Goal: Task Accomplishment & Management: Manage account settings

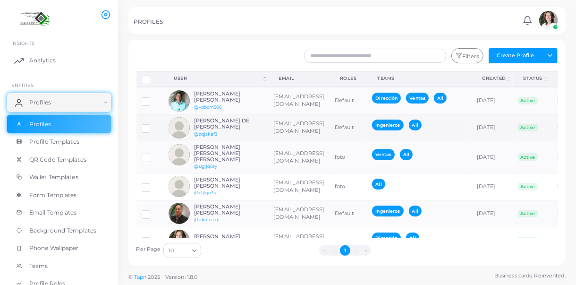
scroll to position [54, 0]
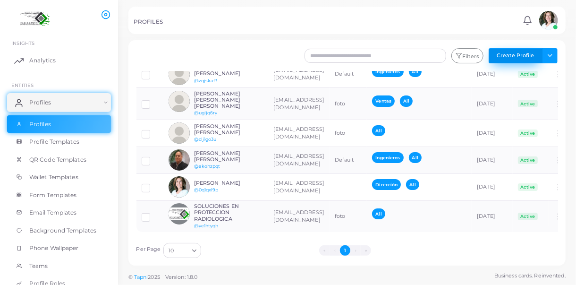
click at [517, 53] on button "Create Profile" at bounding box center [516, 55] width 54 height 15
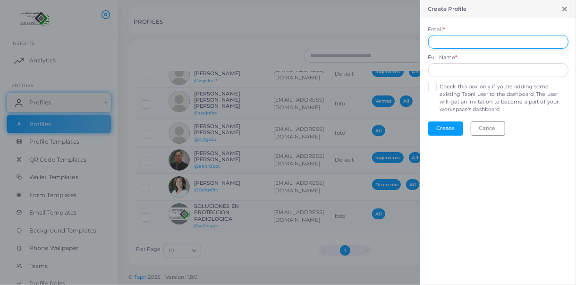
click at [449, 40] on input "Email *" at bounding box center [498, 42] width 140 height 14
paste input "**********"
type input "**********"
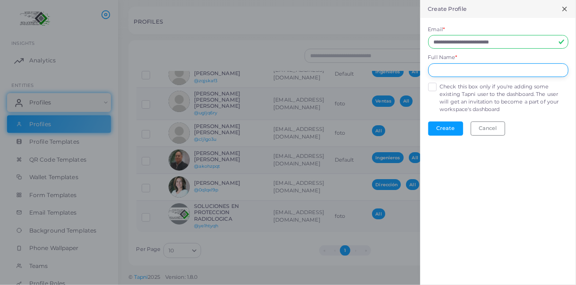
click at [456, 70] on input "text" at bounding box center [498, 70] width 140 height 14
paste input "**********"
type input "**********"
drag, startPoint x: 533, startPoint y: 43, endPoint x: 437, endPoint y: 39, distance: 96.0
click at [433, 43] on input "**********" at bounding box center [498, 42] width 140 height 14
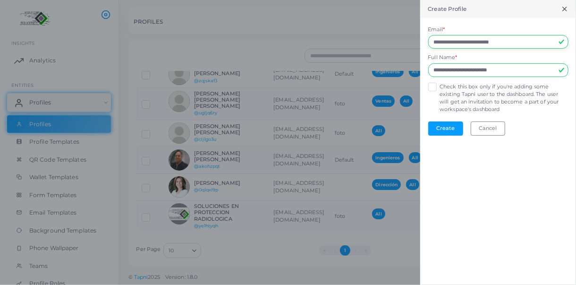
paste input "text"
type input "**********"
drag, startPoint x: 532, startPoint y: 68, endPoint x: 433, endPoint y: 63, distance: 99.3
click at [423, 59] on form "**********" at bounding box center [498, 80] width 156 height 125
paste input "text"
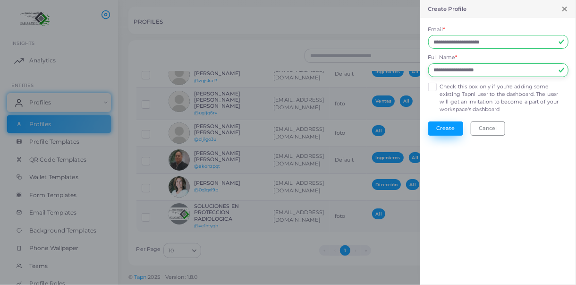
type input "**********"
click at [444, 126] on button "Create" at bounding box center [445, 128] width 35 height 14
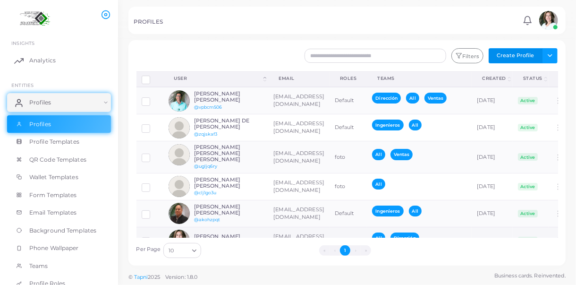
scroll to position [81, 0]
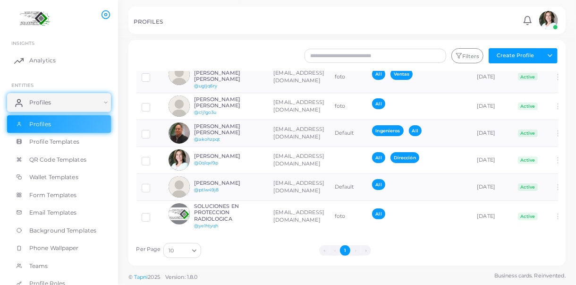
click at [356, 250] on li "›" at bounding box center [355, 250] width 10 height 10
click at [367, 249] on li "»" at bounding box center [366, 250] width 10 height 10
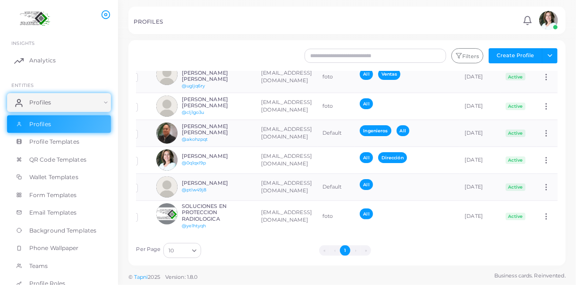
click at [194, 247] on icon "Search for option" at bounding box center [194, 250] width 7 height 7
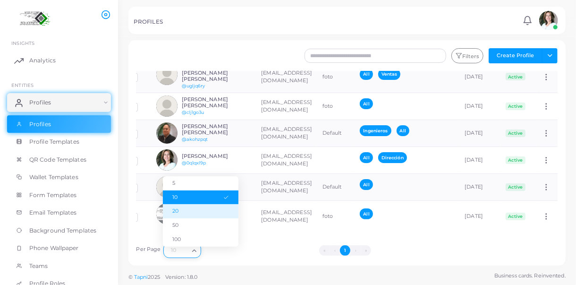
click at [178, 211] on li "20" at bounding box center [201, 211] width 76 height 14
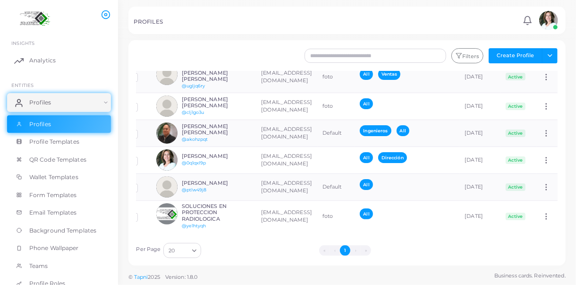
scroll to position [0, 66]
click at [542, 183] on icon at bounding box center [546, 187] width 9 height 9
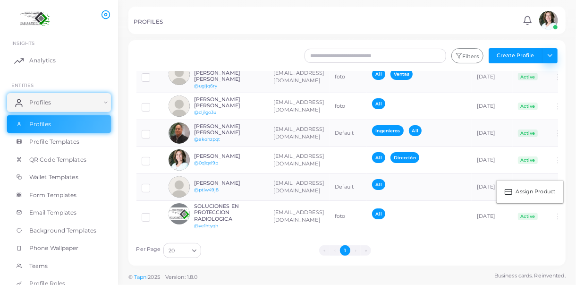
click at [544, 54] on button "Toggle dropdown" at bounding box center [550, 55] width 16 height 15
click at [510, 54] on button "Create Profile" at bounding box center [516, 55] width 54 height 15
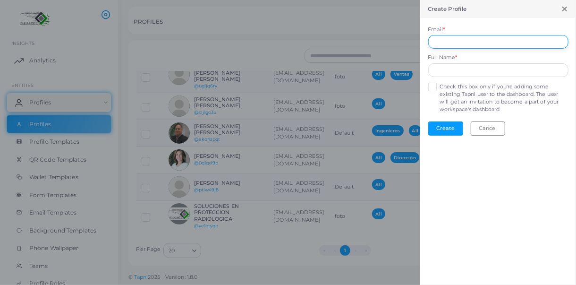
click at [442, 39] on input "Email *" at bounding box center [498, 42] width 140 height 14
paste input "**********"
type input "**********"
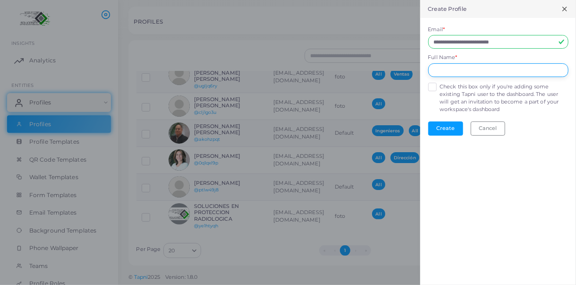
click at [442, 69] on input "text" at bounding box center [498, 70] width 140 height 14
paste input "**********"
type input "**********"
click at [445, 127] on button "Create" at bounding box center [445, 128] width 35 height 14
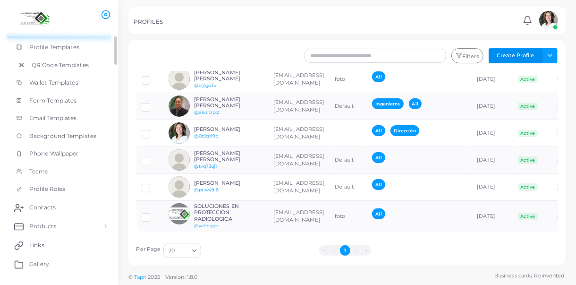
scroll to position [142, 0]
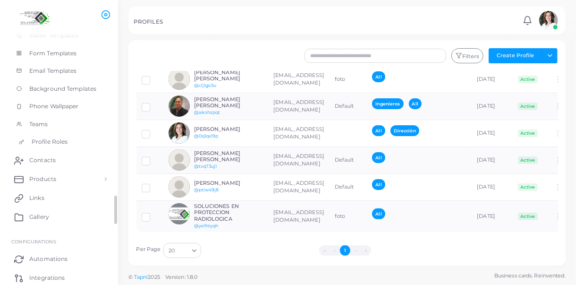
click at [56, 139] on span "Profile Roles" at bounding box center [50, 141] width 36 height 9
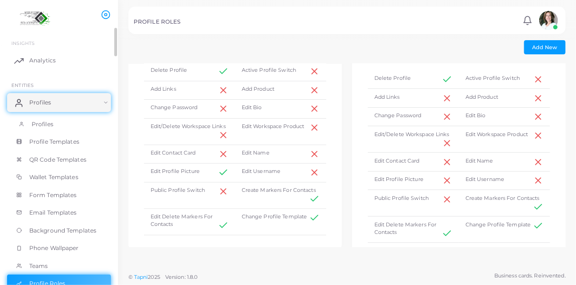
click at [42, 122] on span "Profiles" at bounding box center [43, 124] width 22 height 9
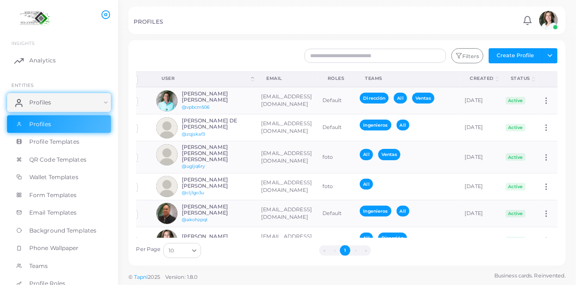
click at [365, 77] on div "Teams" at bounding box center [407, 78] width 84 height 7
click at [317, 76] on th "Roles" at bounding box center [336, 79] width 38 height 16
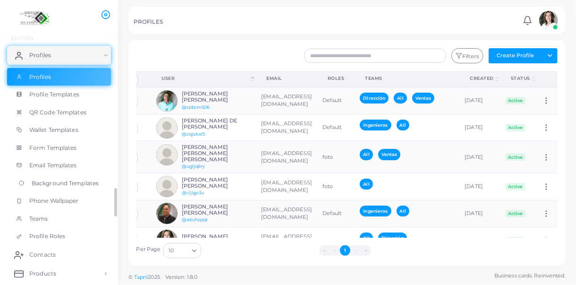
scroll to position [95, 0]
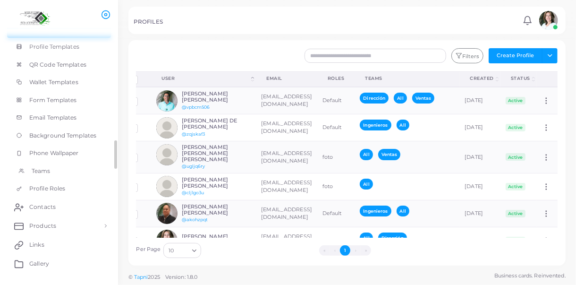
click at [54, 170] on link "Teams" at bounding box center [59, 171] width 104 height 18
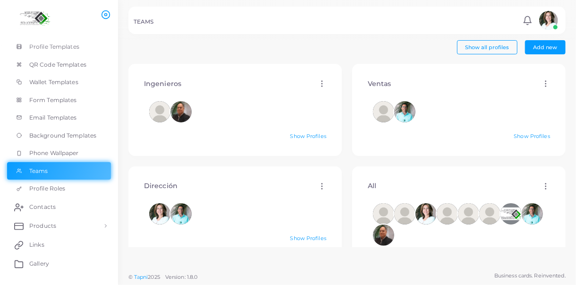
click at [318, 84] on icon at bounding box center [322, 83] width 9 height 9
click at [337, 94] on span "Edit" at bounding box center [342, 96] width 10 height 8
type input "**********"
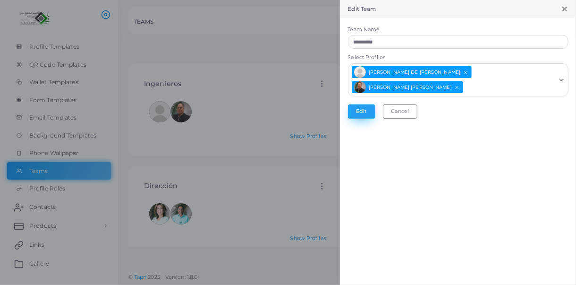
click at [365, 112] on button "Edit" at bounding box center [361, 111] width 27 height 14
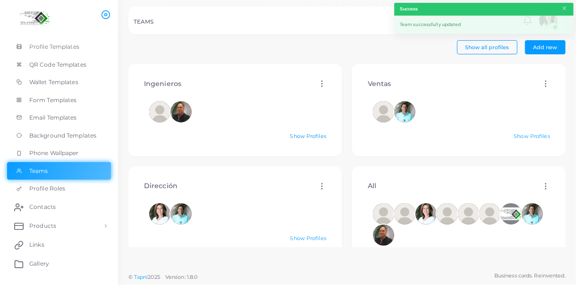
click at [311, 135] on link "Show Profiles" at bounding box center [308, 136] width 36 height 7
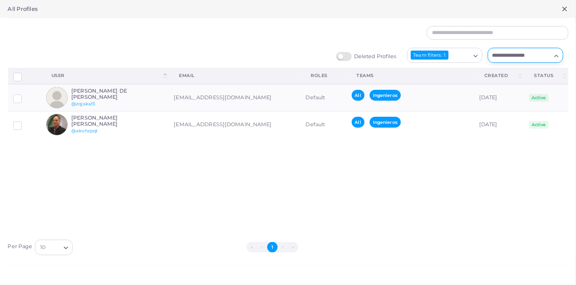
click at [517, 54] on input "Search for option" at bounding box center [519, 55] width 61 height 10
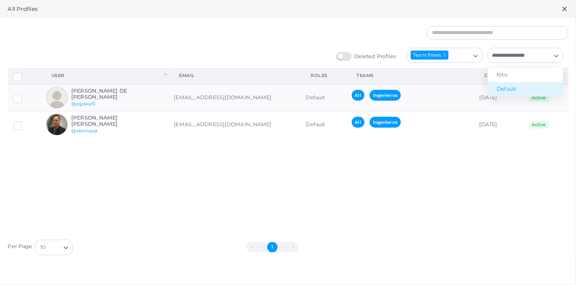
click at [474, 164] on div "Assign teams to profiles Show Selections Download QRs User (Click to sort Desce…" at bounding box center [288, 151] width 571 height 166
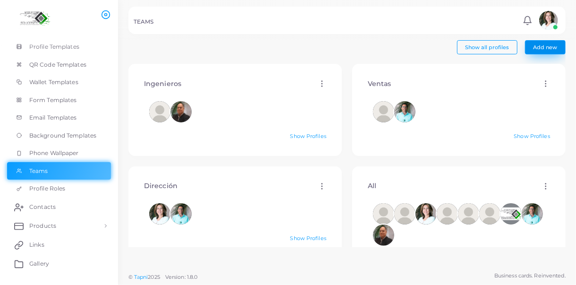
click at [553, 49] on span "Add new" at bounding box center [546, 47] width 24 height 7
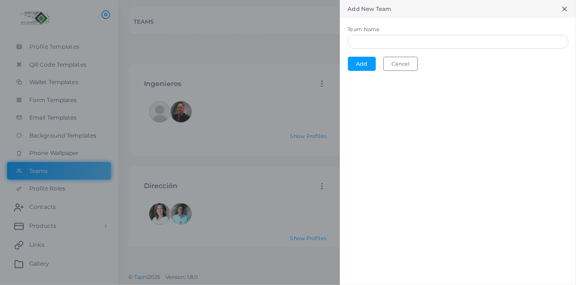
click at [561, 9] on icon at bounding box center [565, 9] width 8 height 8
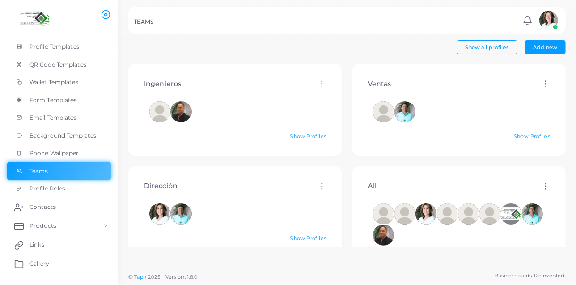
click at [318, 80] on icon at bounding box center [322, 83] width 9 height 9
click at [172, 82] on h4 "Ingenieros" at bounding box center [162, 84] width 37 height 8
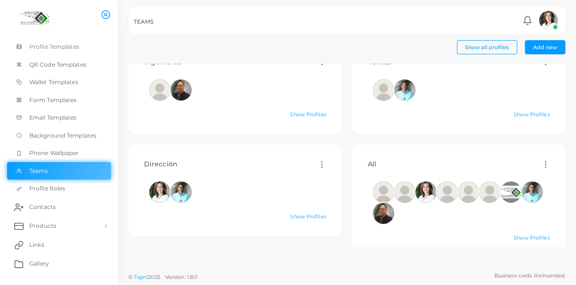
click at [215, 95] on div at bounding box center [235, 89] width 172 height 21
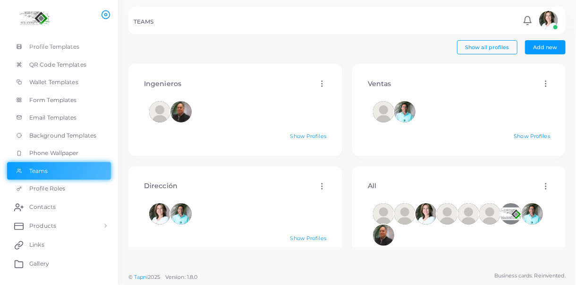
click at [539, 135] on link "Show Profiles" at bounding box center [532, 136] width 36 height 7
click at [174, 85] on h4 "Ingenieros" at bounding box center [162, 84] width 37 height 8
click at [320, 83] on icon at bounding box center [322, 83] width 9 height 9
click at [306, 133] on link "Show Profiles" at bounding box center [308, 136] width 36 height 7
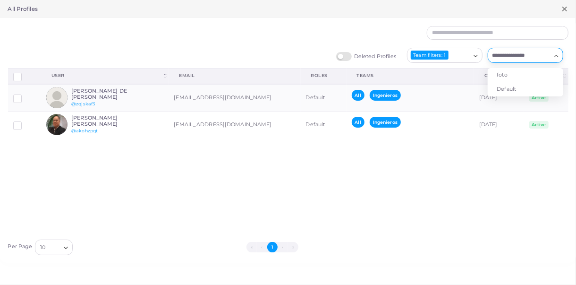
click at [530, 58] on input "Search for option" at bounding box center [519, 55] width 61 height 10
click at [226, 34] on div at bounding box center [336, 33] width 476 height 14
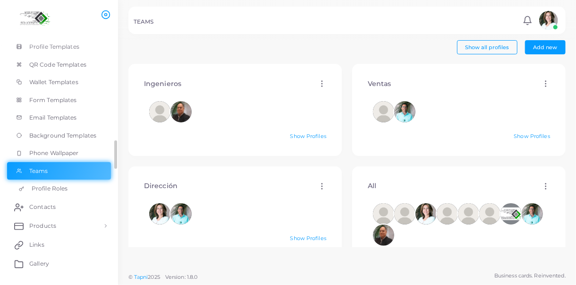
click at [60, 186] on span "Profile Roles" at bounding box center [50, 188] width 36 height 9
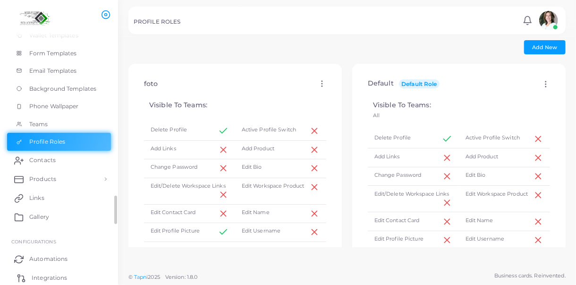
scroll to position [196, 0]
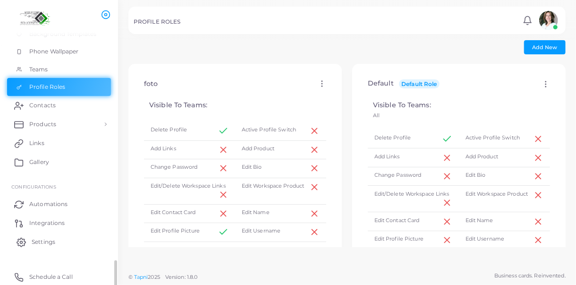
click at [59, 238] on link "Settings" at bounding box center [59, 241] width 104 height 19
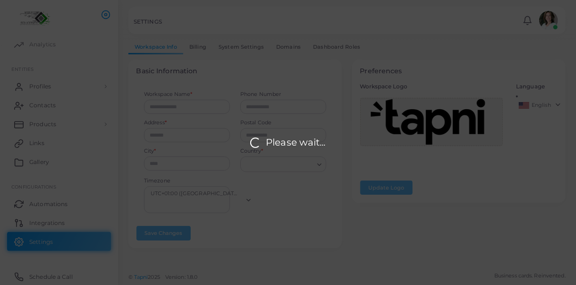
type input "**********"
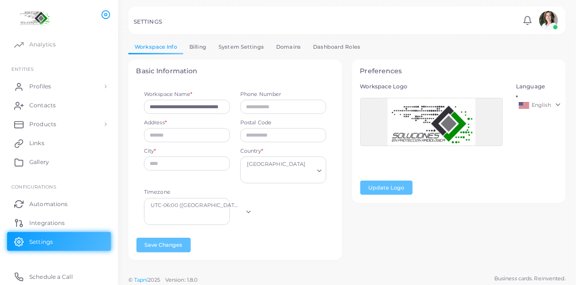
click at [332, 48] on link "Dashboard Roles" at bounding box center [337, 47] width 60 height 14
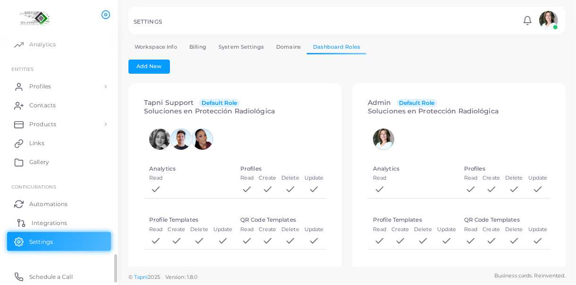
click at [67, 220] on link "Integrations" at bounding box center [59, 222] width 104 height 19
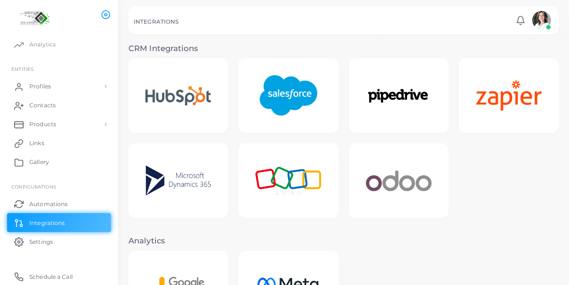
scroll to position [264, 0]
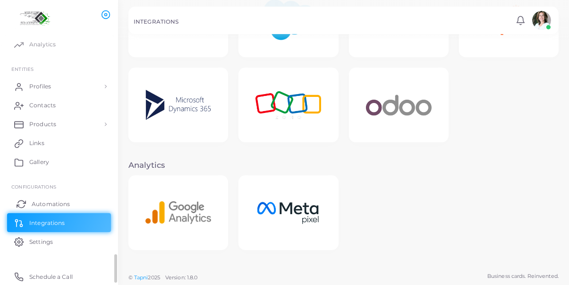
click at [70, 203] on link "Automations" at bounding box center [59, 203] width 104 height 19
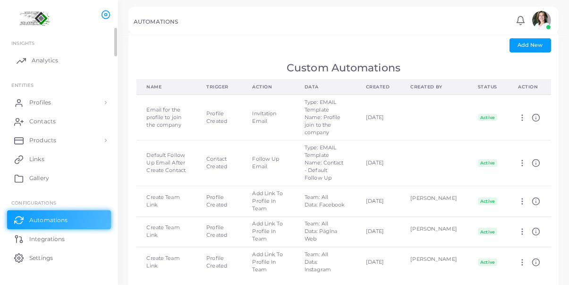
click at [51, 57] on span "Analytics" at bounding box center [45, 60] width 26 height 9
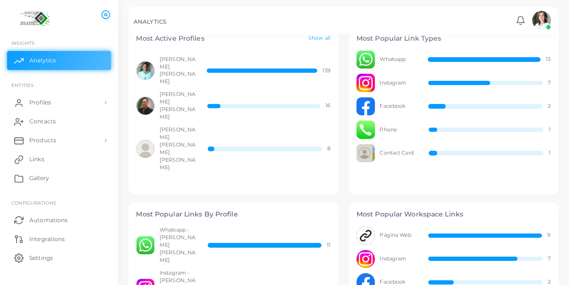
scroll to position [276, 0]
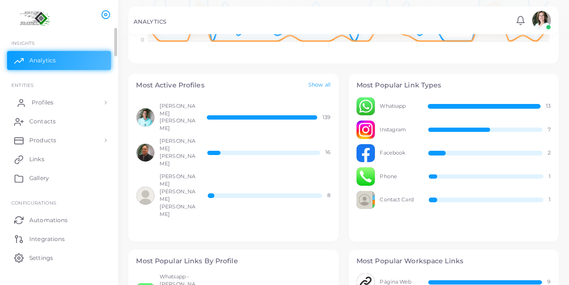
click at [49, 105] on span "Profiles" at bounding box center [43, 102] width 22 height 9
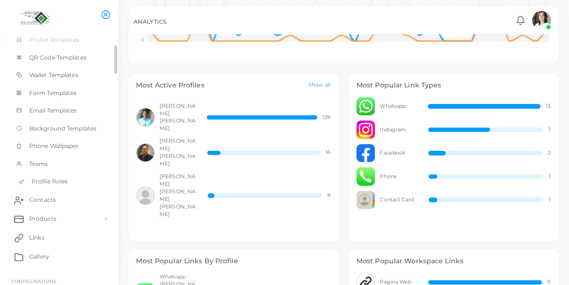
scroll to position [8, 0]
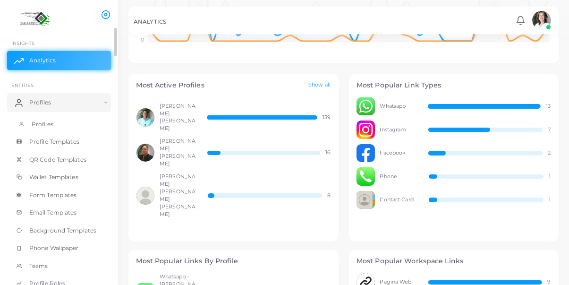
click at [51, 124] on span "Profiles" at bounding box center [43, 124] width 22 height 9
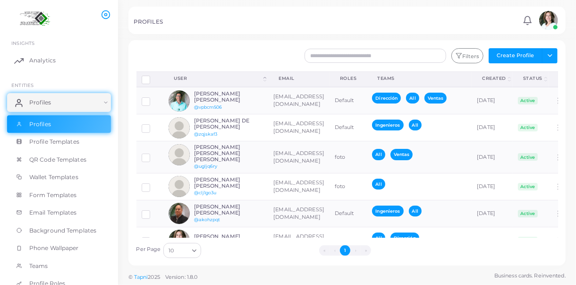
click at [357, 78] on div "Roles" at bounding box center [348, 78] width 17 height 7
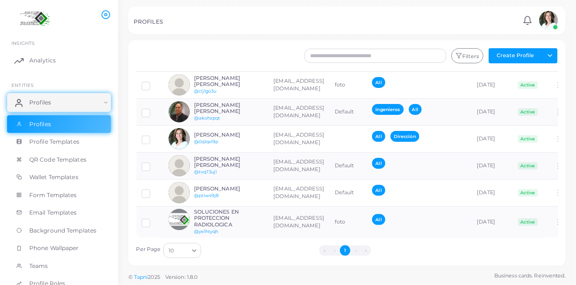
scroll to position [107, 0]
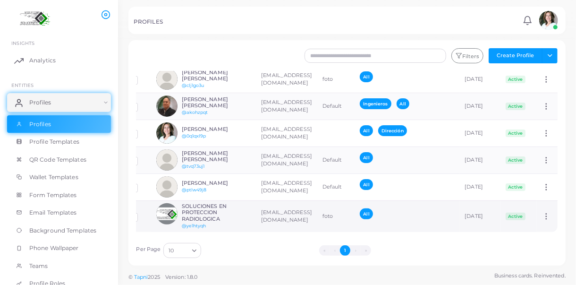
click at [542, 212] on icon at bounding box center [546, 216] width 9 height 9
click at [455, 249] on ul "« ‹ 1 › »" at bounding box center [345, 250] width 283 height 10
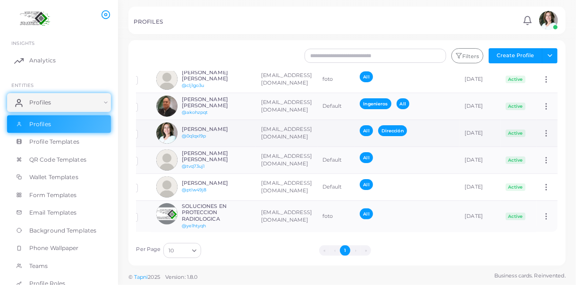
click at [378, 125] on span "Dirección" at bounding box center [392, 130] width 29 height 11
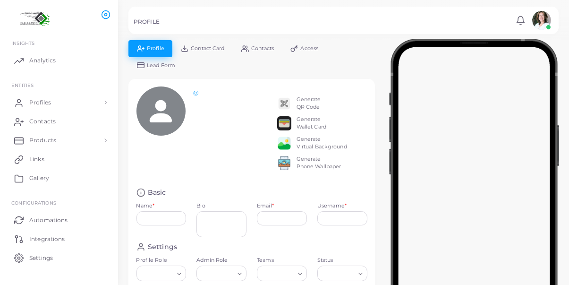
type input "**********"
type textarea "**********"
type input "**********"
type input "********"
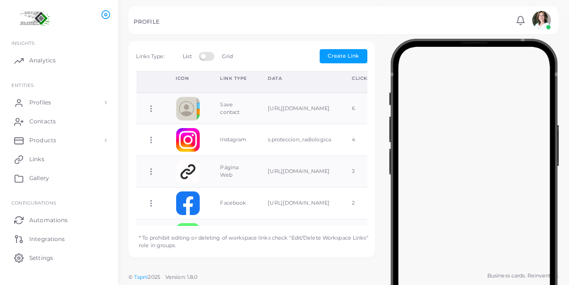
scroll to position [189, 0]
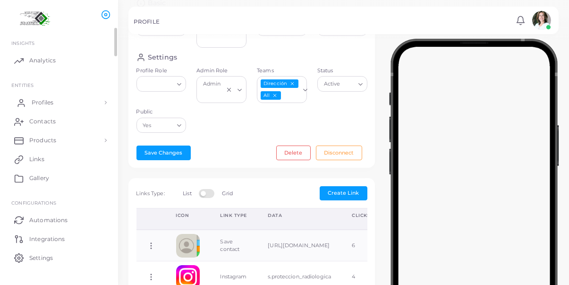
click at [46, 102] on span "Profiles" at bounding box center [43, 102] width 22 height 9
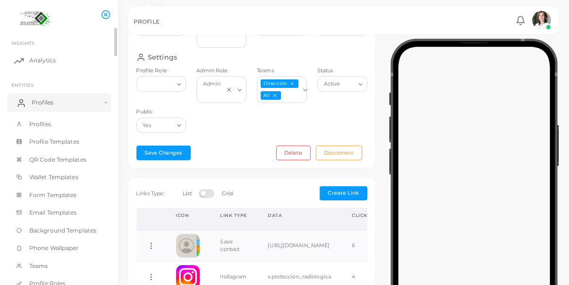
click at [102, 101] on link "Profiles" at bounding box center [59, 102] width 104 height 19
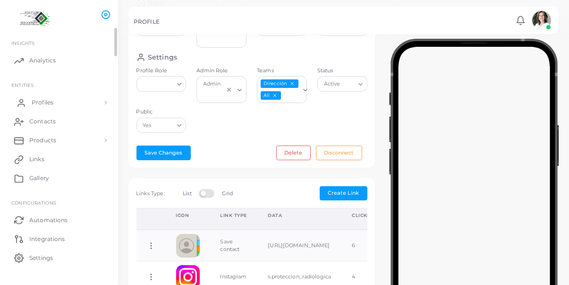
click at [50, 104] on span "Profiles" at bounding box center [43, 102] width 22 height 9
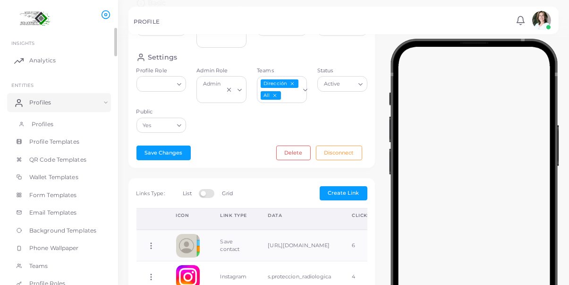
click at [36, 123] on span "Profiles" at bounding box center [43, 124] width 22 height 9
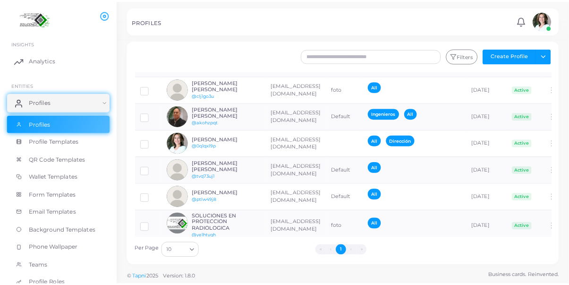
scroll to position [107, 0]
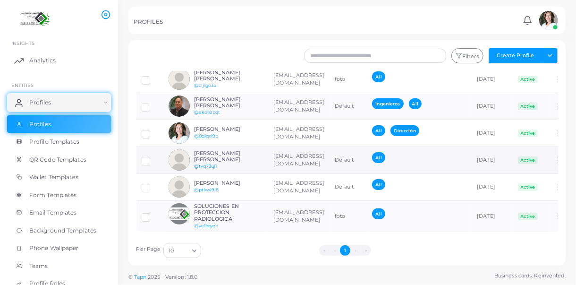
click at [367, 153] on td "Default" at bounding box center [349, 159] width 38 height 27
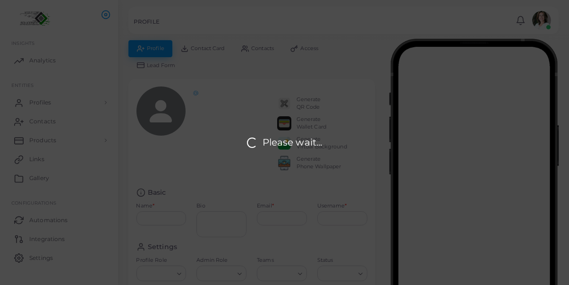
type input "**********"
type input "********"
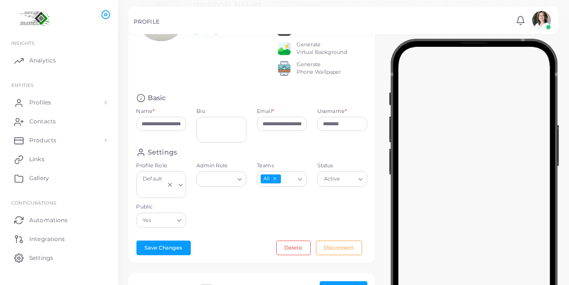
scroll to position [142, 0]
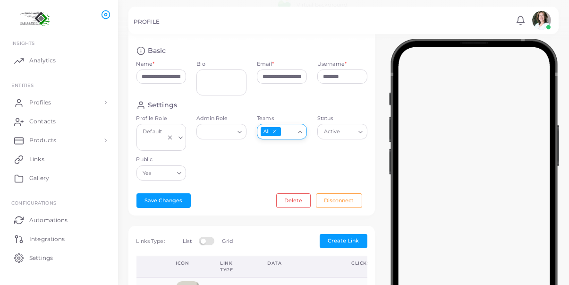
click at [301, 136] on icon "Search for option" at bounding box center [300, 131] width 7 height 7
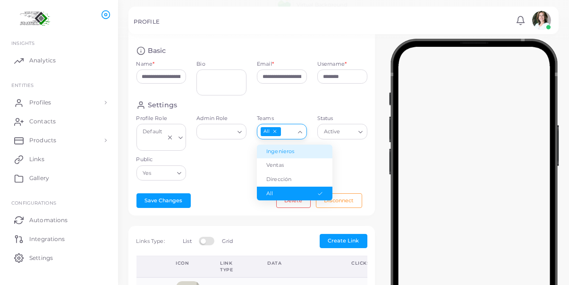
click at [290, 156] on li "Ingenieros" at bounding box center [295, 152] width 76 height 14
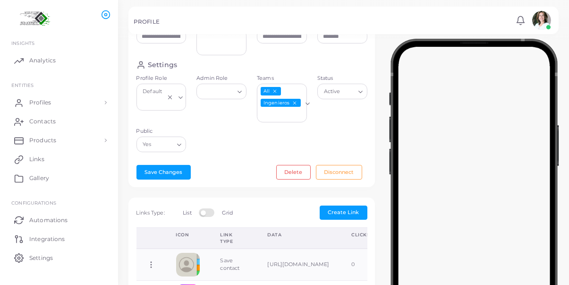
scroll to position [229, 0]
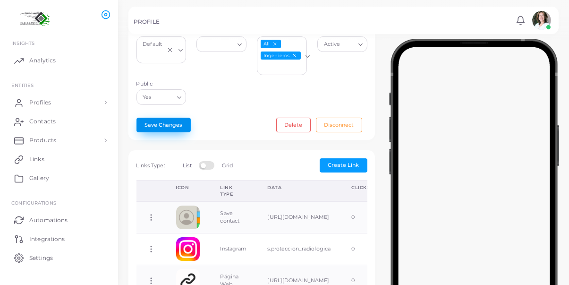
click at [168, 128] on button "Save Changes" at bounding box center [163, 125] width 54 height 14
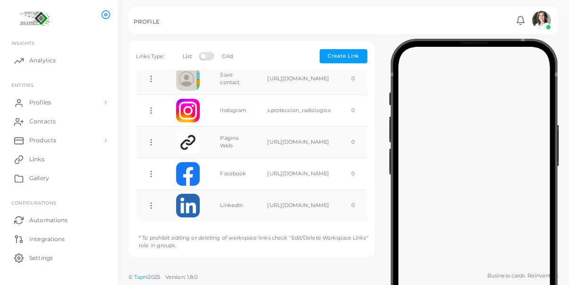
scroll to position [153, 0]
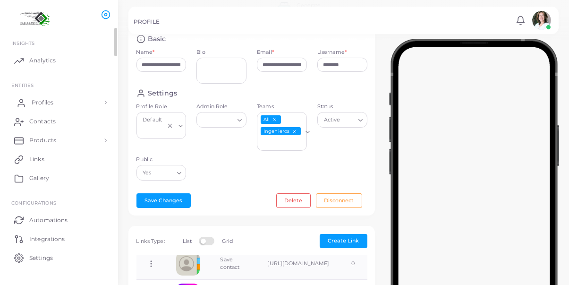
click at [51, 101] on span "Profiles" at bounding box center [43, 102] width 22 height 9
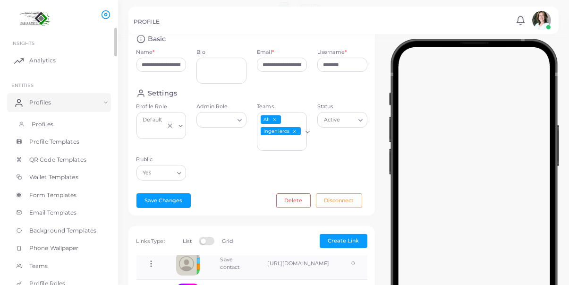
click at [47, 123] on span "Profiles" at bounding box center [43, 124] width 22 height 9
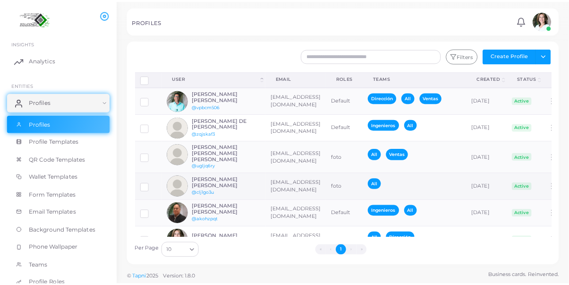
scroll to position [107, 0]
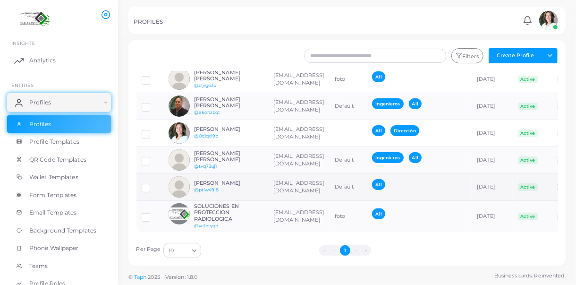
click at [367, 179] on td "Default" at bounding box center [349, 186] width 38 height 27
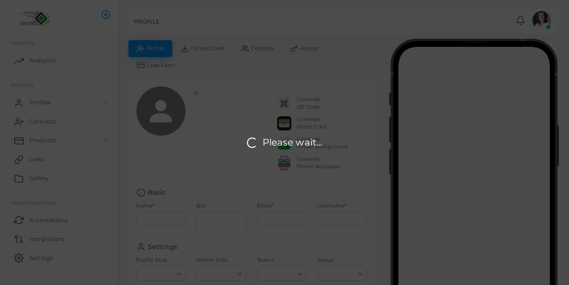
type input "**********"
type input "********"
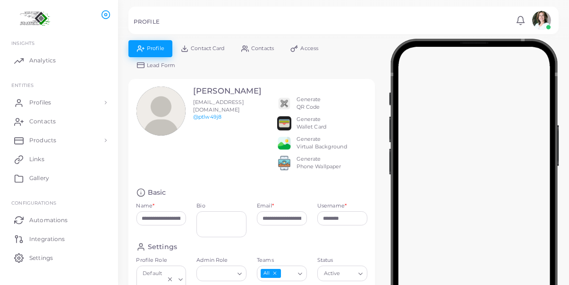
scroll to position [142, 0]
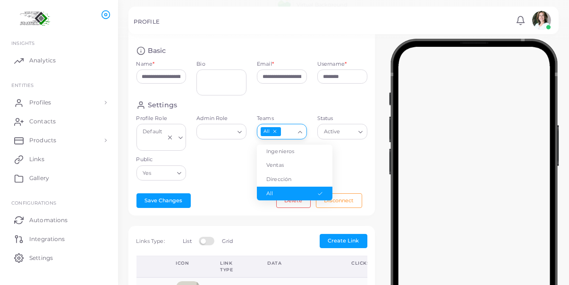
click at [301, 136] on icon "Search for option" at bounding box center [300, 131] width 7 height 7
click at [285, 184] on li "Dirección" at bounding box center [295, 179] width 76 height 14
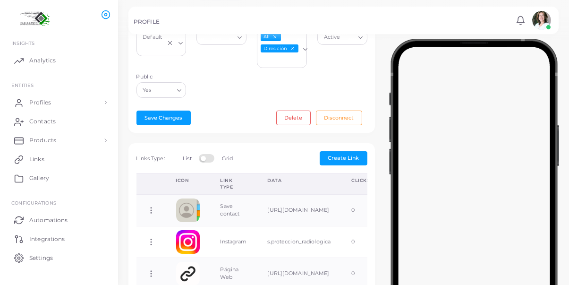
scroll to position [283, 0]
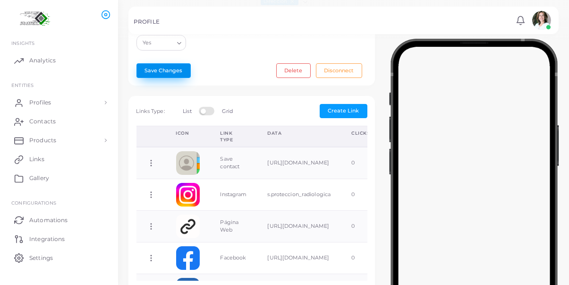
click at [163, 75] on button "Save Changes" at bounding box center [163, 70] width 54 height 14
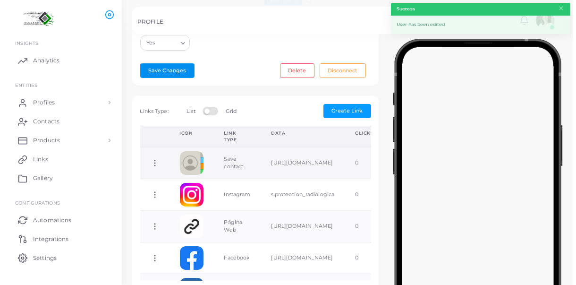
scroll to position [0, 0]
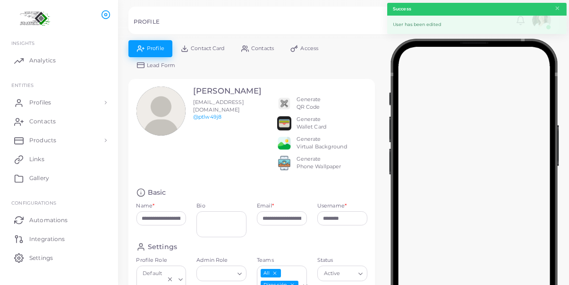
click at [317, 170] on div "Generate Phone Wallpaper" at bounding box center [319, 162] width 45 height 15
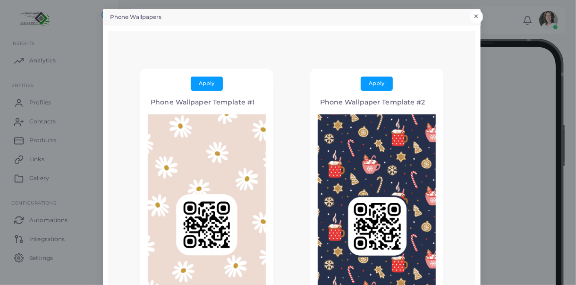
click at [475, 15] on button "×" at bounding box center [476, 16] width 13 height 12
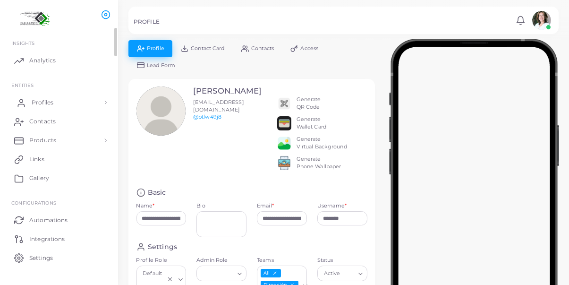
click at [53, 102] on span "Profiles" at bounding box center [43, 102] width 22 height 9
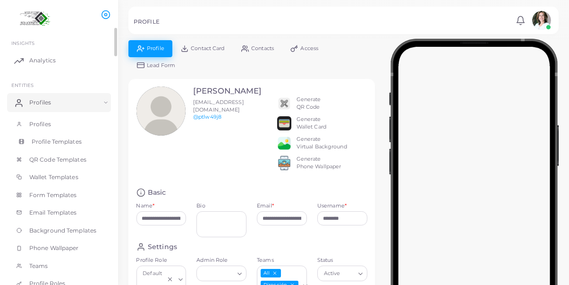
click at [72, 141] on span "Profile Templates" at bounding box center [57, 141] width 50 height 9
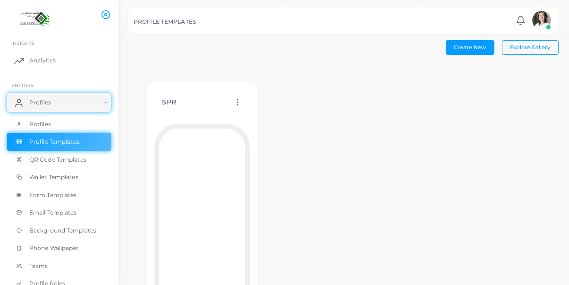
scroll to position [83, 0]
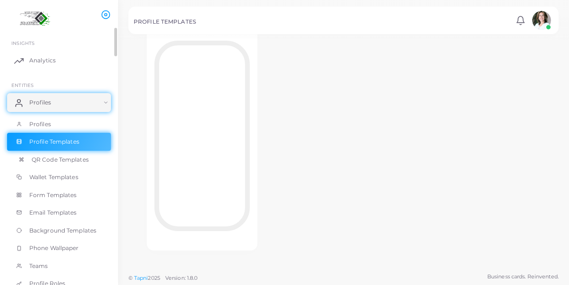
click at [73, 161] on span "QR Code Templates" at bounding box center [60, 159] width 57 height 9
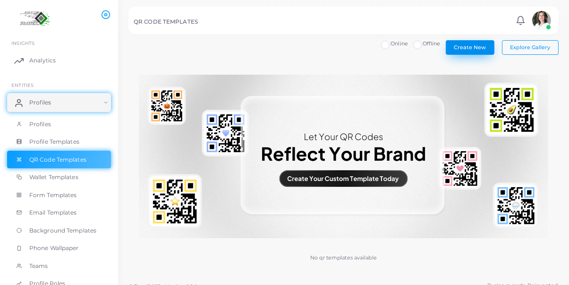
click at [475, 48] on span "Create New" at bounding box center [470, 47] width 32 height 7
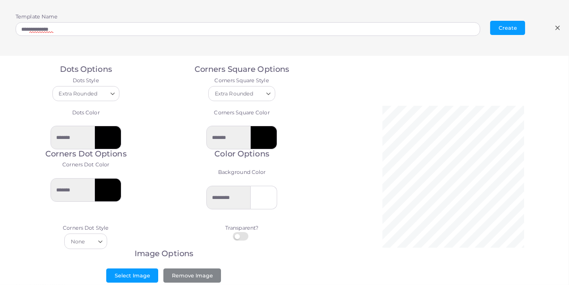
scroll to position [25, 0]
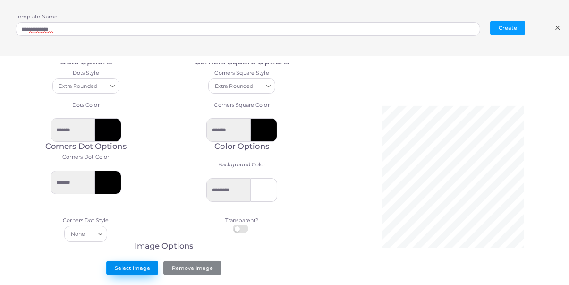
click at [134, 267] on button "Select Image" at bounding box center [132, 268] width 52 height 14
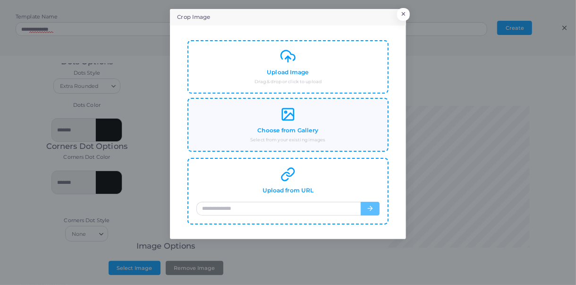
click at [293, 112] on rect at bounding box center [287, 114] width 11 height 11
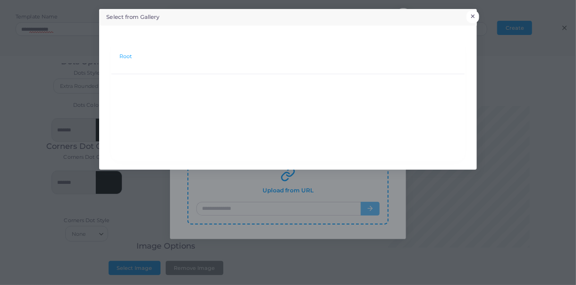
click at [473, 14] on button "×" at bounding box center [473, 16] width 13 height 12
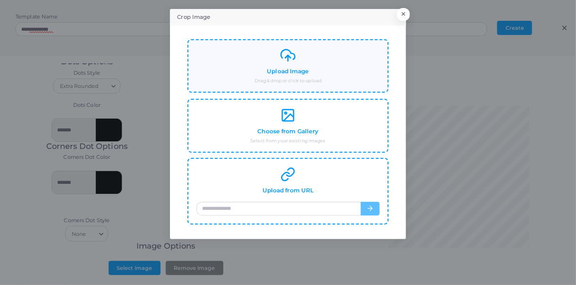
click at [290, 60] on icon at bounding box center [288, 55] width 15 height 15
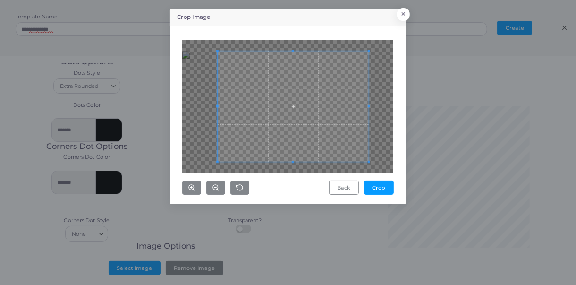
click at [303, 135] on span at bounding box center [293, 106] width 151 height 111
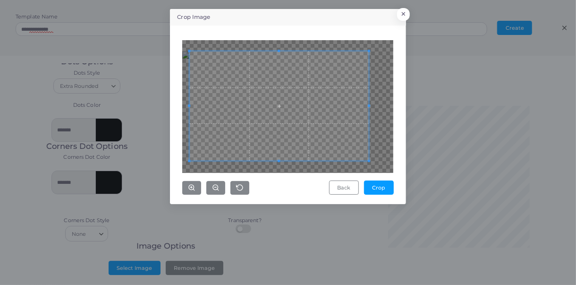
click at [190, 161] on span at bounding box center [189, 161] width 2 height 2
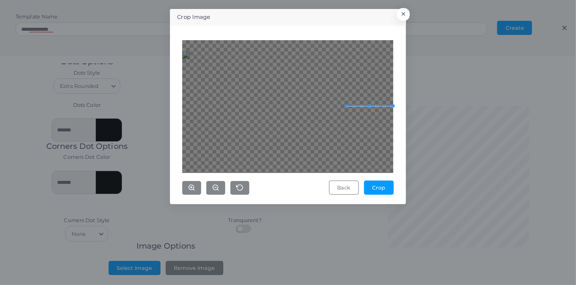
click at [384, 105] on div at bounding box center [287, 106] width 211 height 133
click at [346, 186] on button "Back" at bounding box center [344, 187] width 30 height 14
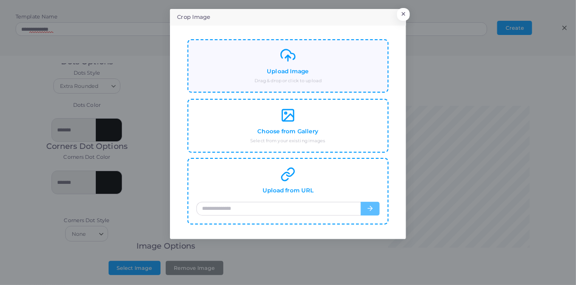
click at [305, 75] on h4 "Upload Image" at bounding box center [288, 71] width 42 height 7
click at [297, 68] on h4 "Upload Image" at bounding box center [288, 71] width 42 height 7
click at [401, 15] on button "×" at bounding box center [402, 16] width 13 height 12
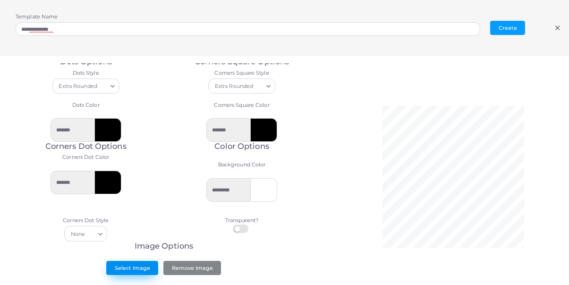
click at [135, 262] on button "Select Image" at bounding box center [132, 268] width 52 height 14
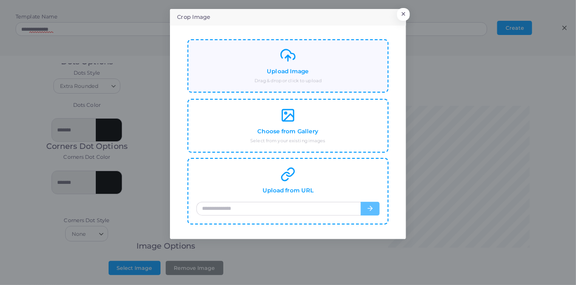
click at [274, 75] on h4 "Upload Image" at bounding box center [288, 71] width 42 height 7
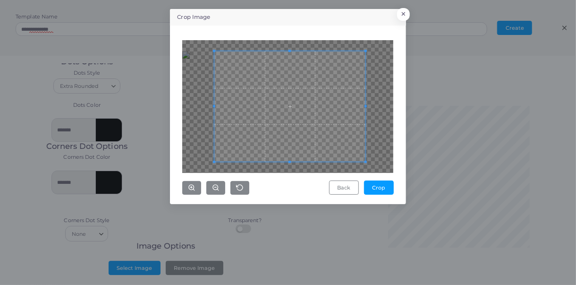
click at [306, 116] on span at bounding box center [289, 106] width 151 height 111
click at [214, 184] on icon "button" at bounding box center [216, 188] width 8 height 8
click at [213, 184] on icon "button" at bounding box center [216, 188] width 8 height 8
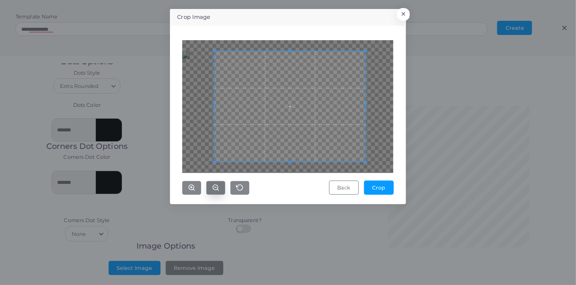
click at [213, 186] on icon "button" at bounding box center [216, 188] width 8 height 8
click at [381, 189] on button "Crop" at bounding box center [379, 187] width 30 height 14
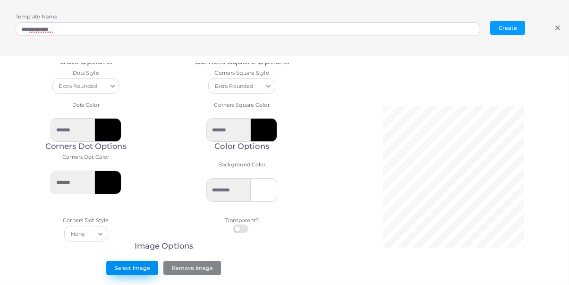
click at [132, 264] on button "Select Image" at bounding box center [132, 268] width 52 height 14
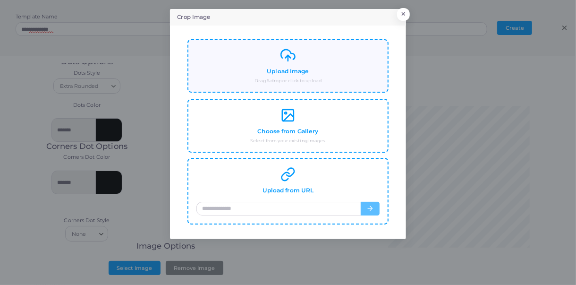
click at [281, 71] on h4 "Upload Image" at bounding box center [288, 71] width 42 height 7
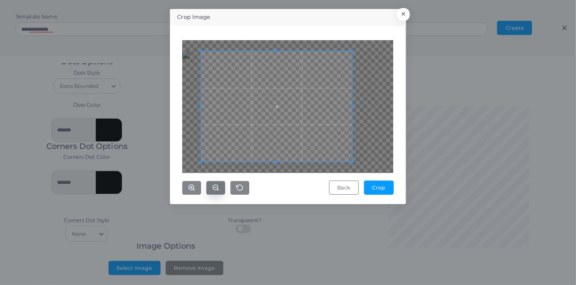
click at [215, 186] on icon "button" at bounding box center [216, 188] width 8 height 8
click at [192, 187] on line "button" at bounding box center [192, 188] width 0 height 2
click at [213, 183] on button "button" at bounding box center [215, 188] width 19 height 14
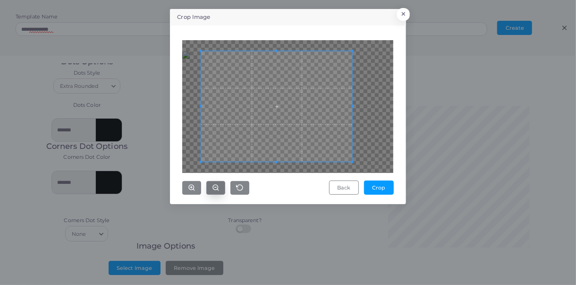
click at [213, 183] on button "button" at bounding box center [215, 188] width 19 height 14
click at [216, 186] on icon "button" at bounding box center [216, 188] width 8 height 8
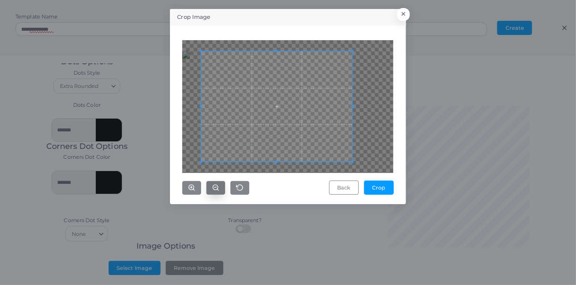
click at [216, 186] on icon "button" at bounding box center [216, 188] width 8 height 8
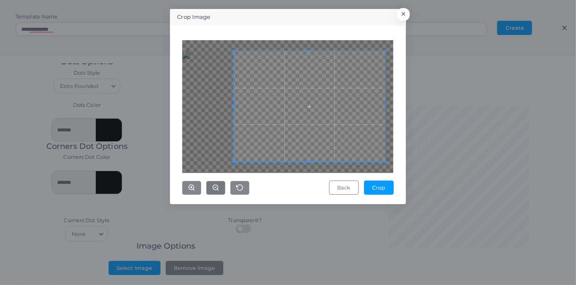
click at [366, 120] on span at bounding box center [309, 106] width 151 height 111
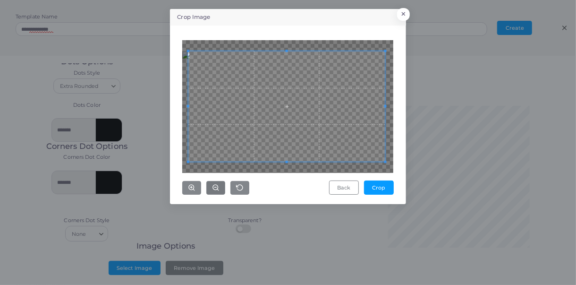
click at [188, 162] on span at bounding box center [188, 162] width 2 height 2
click at [377, 188] on button "Crop" at bounding box center [379, 187] width 30 height 14
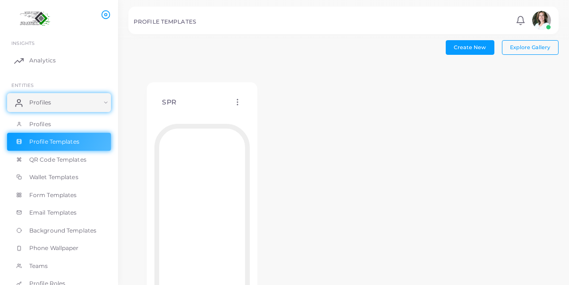
click at [357, 105] on div "SPR Edit Template Assign template Duplicate Template Delete Template Copy Templ…" at bounding box center [343, 208] width 430 height 288
click at [75, 195] on span "Form Templates" at bounding box center [56, 195] width 48 height 9
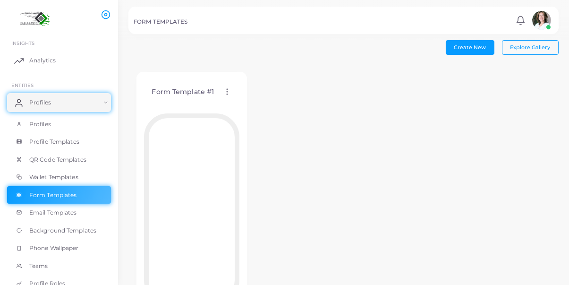
scroll to position [62, 0]
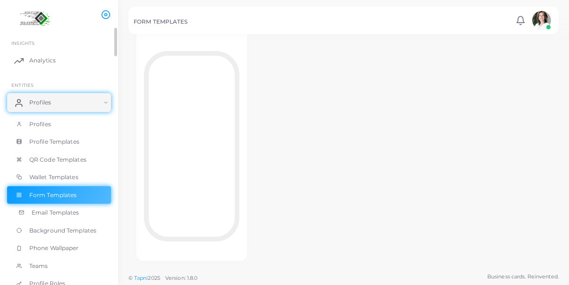
click at [70, 210] on span "Email Templates" at bounding box center [56, 212] width 48 height 9
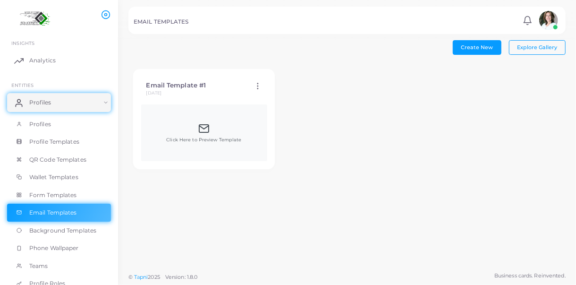
click at [208, 126] on polyline at bounding box center [203, 127] width 9 height 3
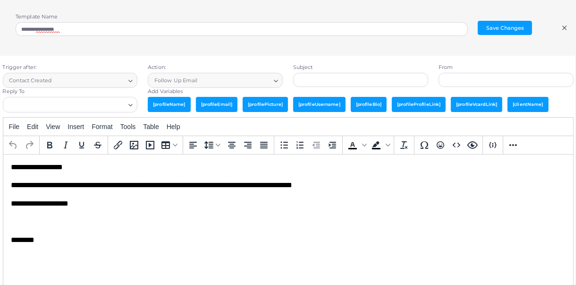
click at [566, 27] on icon at bounding box center [565, 28] width 8 height 8
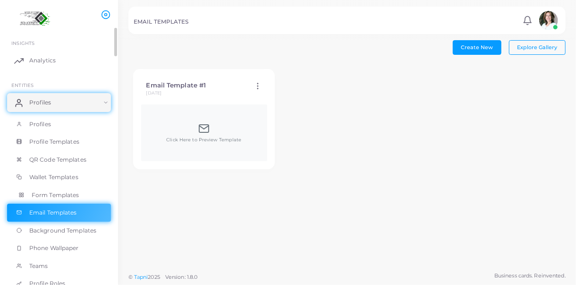
click at [72, 194] on span "Form Templates" at bounding box center [56, 195] width 48 height 9
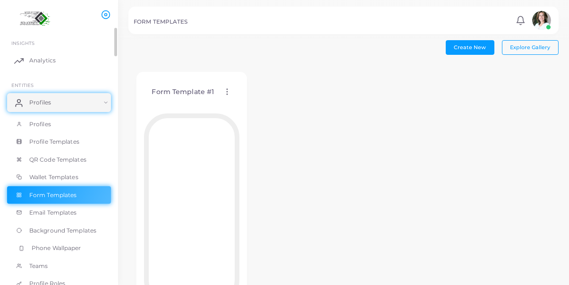
click at [64, 244] on span "Phone Wallpaper" at bounding box center [57, 248] width 50 height 9
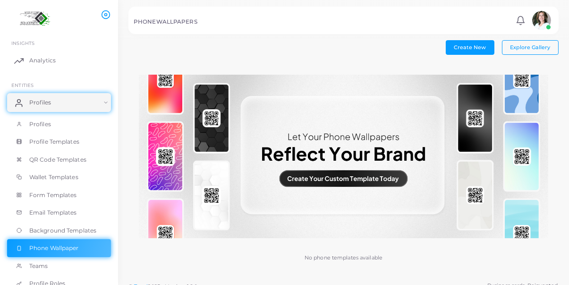
click at [377, 181] on img at bounding box center [343, 157] width 409 height 164
click at [480, 52] on button "Create New" at bounding box center [470, 47] width 49 height 14
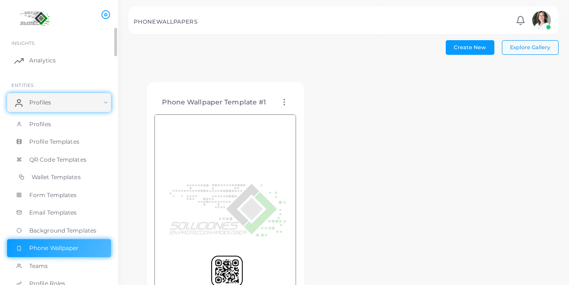
click at [72, 176] on span "Wallet Templates" at bounding box center [56, 177] width 49 height 9
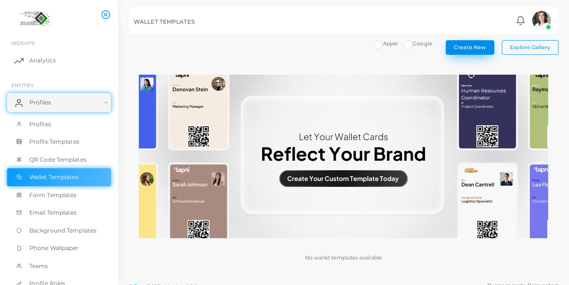
click at [476, 46] on span "Create New" at bounding box center [470, 47] width 32 height 7
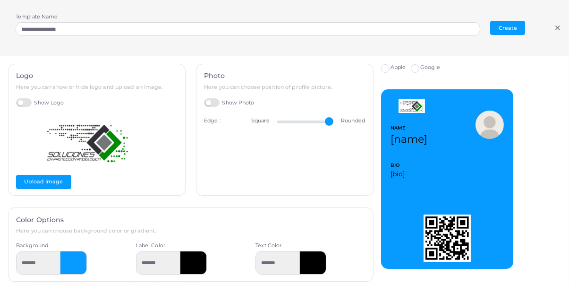
click at [553, 147] on div "Apple Google NAME [name] BIO [bio] MORE" at bounding box center [475, 166] width 188 height 205
click at [561, 27] on icon at bounding box center [558, 28] width 8 height 8
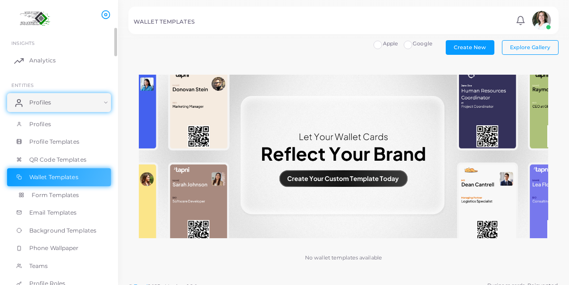
click at [71, 197] on span "Form Templates" at bounding box center [56, 195] width 48 height 9
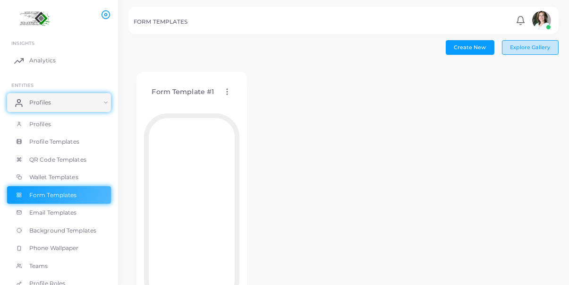
click at [524, 49] on span "Explore Gallery" at bounding box center [530, 47] width 40 height 7
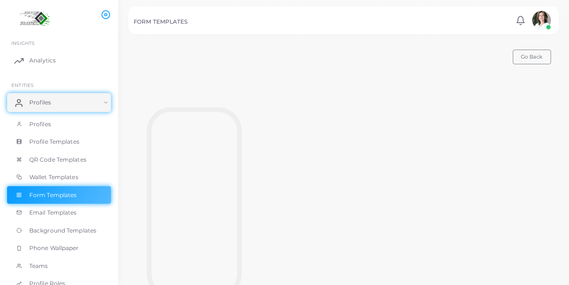
scroll to position [59, 0]
click at [91, 234] on span "Background Templates" at bounding box center [65, 230] width 67 height 9
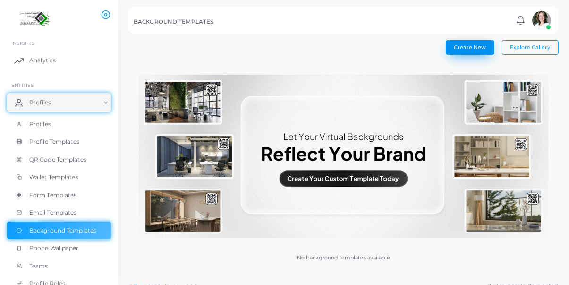
click at [479, 51] on button "Create New" at bounding box center [470, 47] width 49 height 14
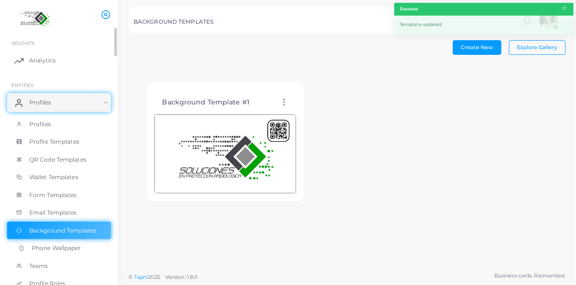
click at [64, 249] on span "Phone Wallpaper" at bounding box center [57, 248] width 50 height 9
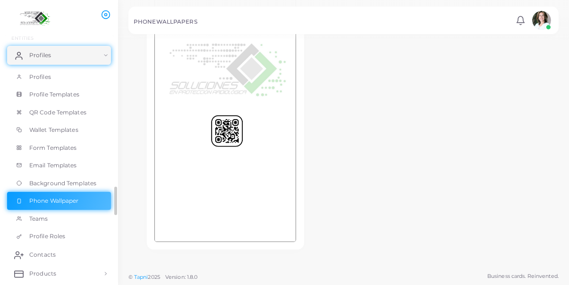
scroll to position [94, 0]
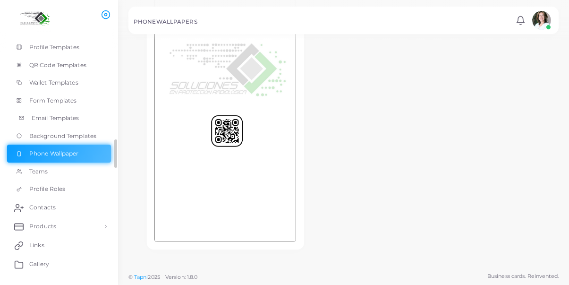
click at [86, 113] on link "Email Templates" at bounding box center [59, 118] width 104 height 18
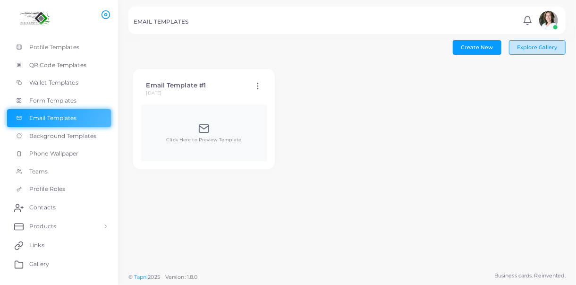
click at [541, 50] on button "Explore Gallery" at bounding box center [537, 47] width 57 height 14
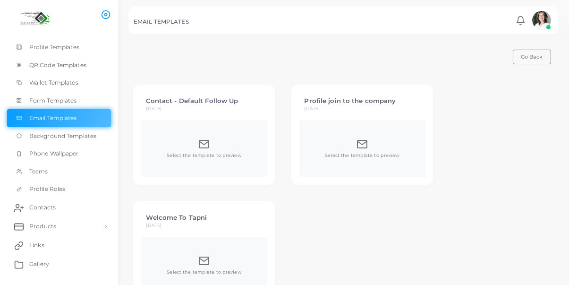
scroll to position [38, 0]
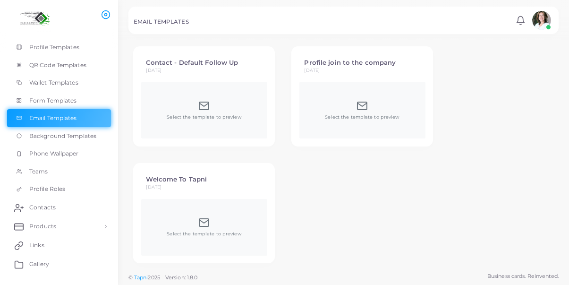
click at [357, 105] on icon at bounding box center [361, 106] width 9 height 8
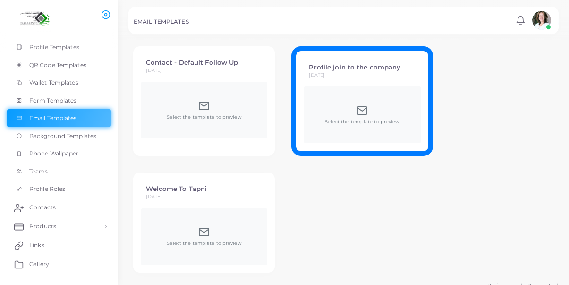
click at [357, 105] on icon at bounding box center [362, 110] width 11 height 11
click at [201, 105] on icon at bounding box center [203, 105] width 11 height 11
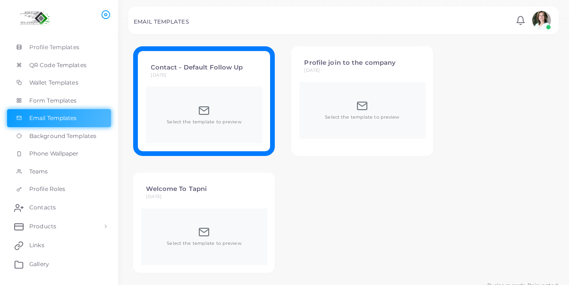
click at [201, 105] on icon at bounding box center [203, 110] width 11 height 11
click at [204, 230] on icon at bounding box center [203, 231] width 11 height 11
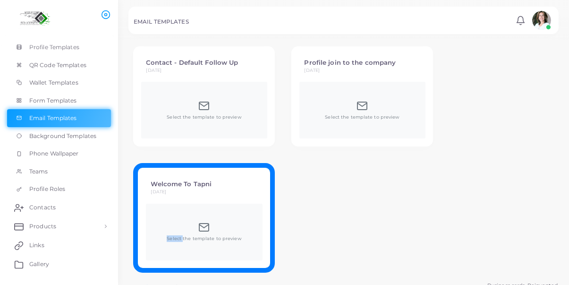
click at [204, 230] on icon at bounding box center [203, 227] width 9 height 8
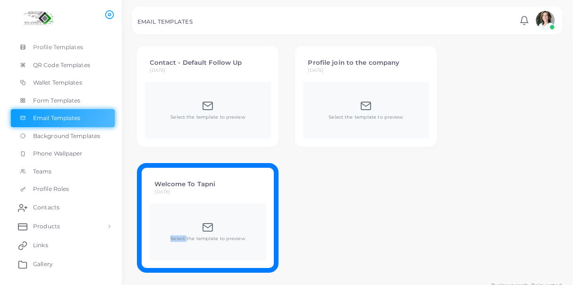
scroll to position [0, 0]
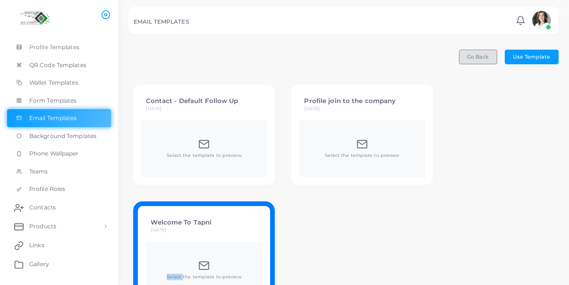
click at [484, 60] on button "Go Back" at bounding box center [478, 57] width 38 height 14
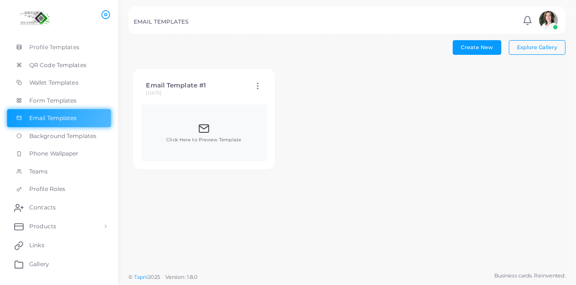
click at [208, 137] on span "Click Here to Preview Template" at bounding box center [203, 139] width 75 height 7
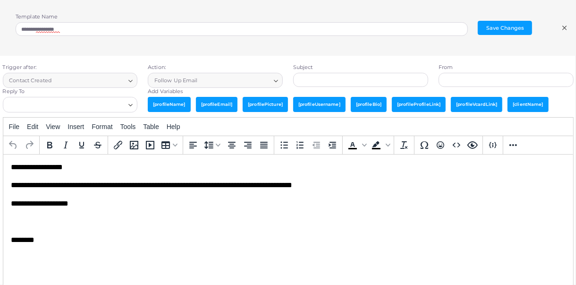
type textarea "**********"
